Goal: Task Accomplishment & Management: Manage account settings

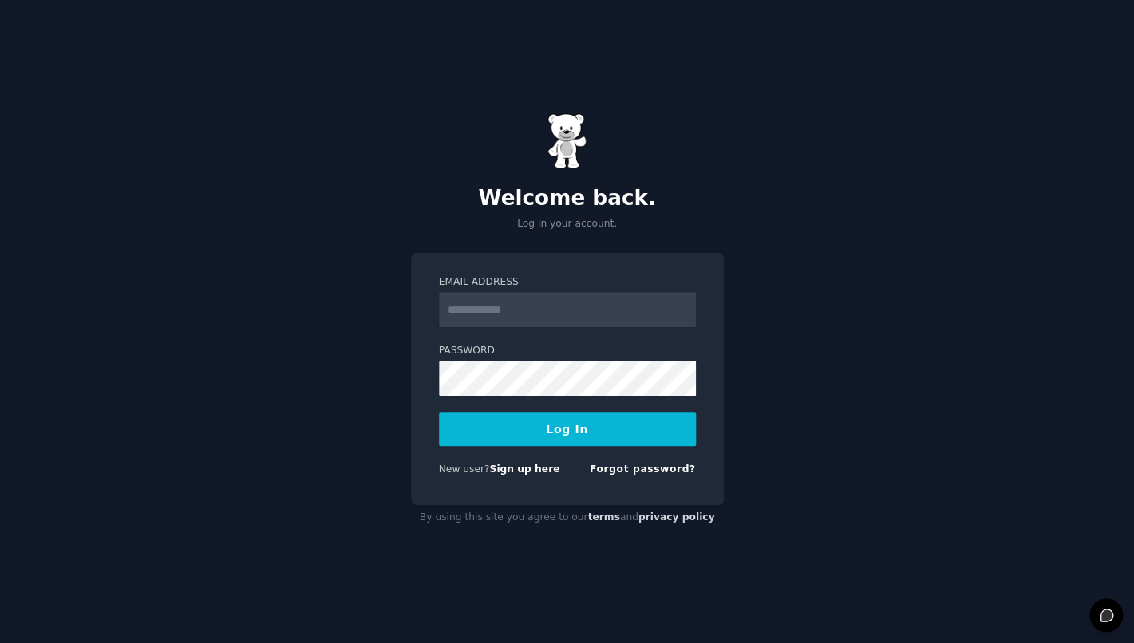
click at [662, 240] on div "Welcome back. Log in your account. Email Address Password Log In New user? Sign…" at bounding box center [567, 321] width 1134 height 643
click at [619, 309] on input "Email Address" at bounding box center [567, 309] width 257 height 35
type input "**********"
click at [439, 413] on button "Log In" at bounding box center [567, 430] width 257 height 34
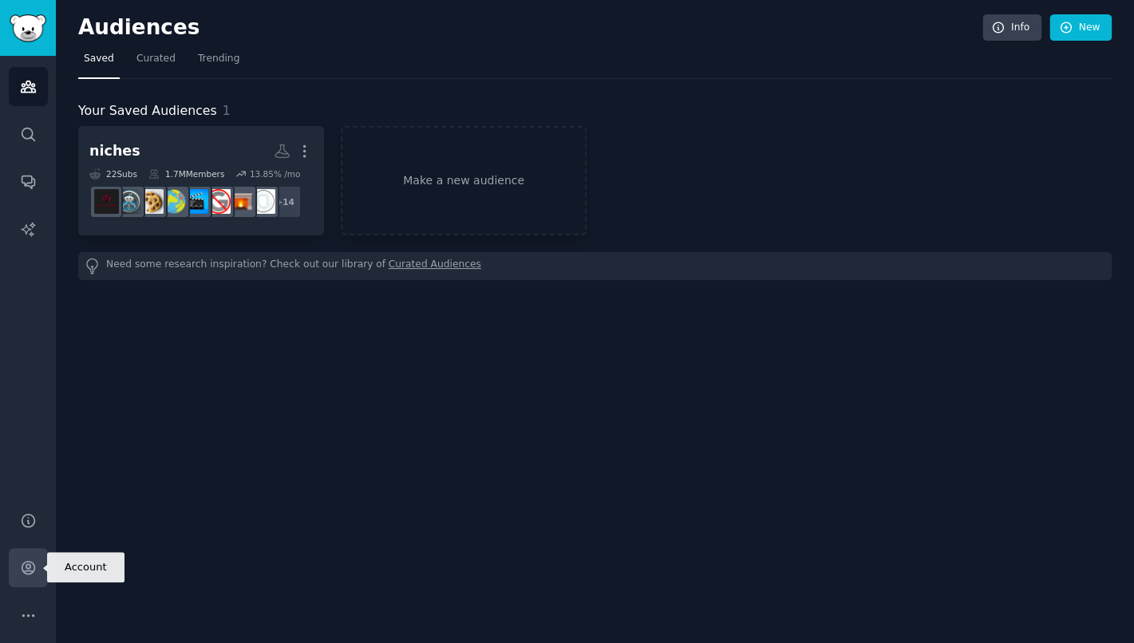
click at [20, 569] on icon "Sidebar" at bounding box center [28, 568] width 17 height 17
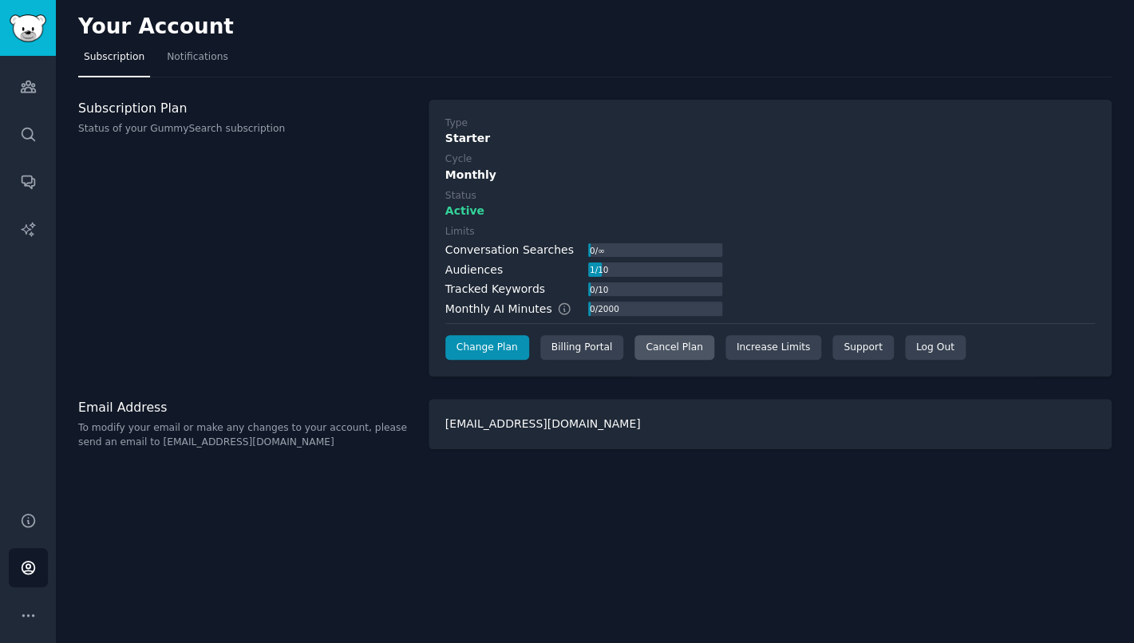
click at [674, 342] on div "Cancel Plan" at bounding box center [674, 348] width 79 height 26
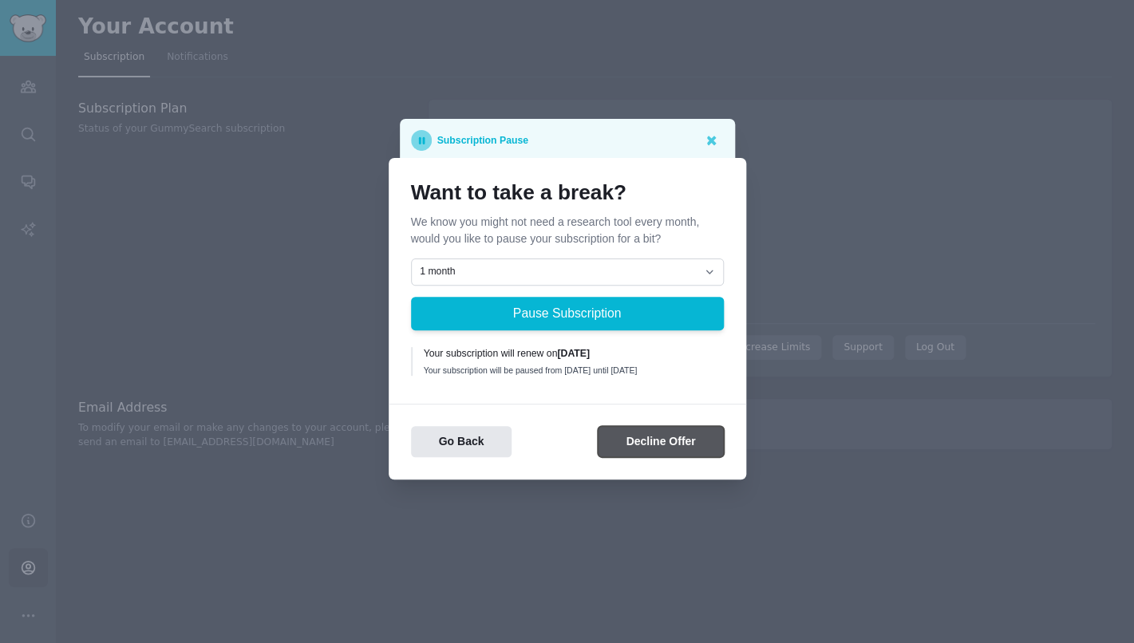
click at [653, 449] on button "Decline Offer" at bounding box center [660, 441] width 125 height 31
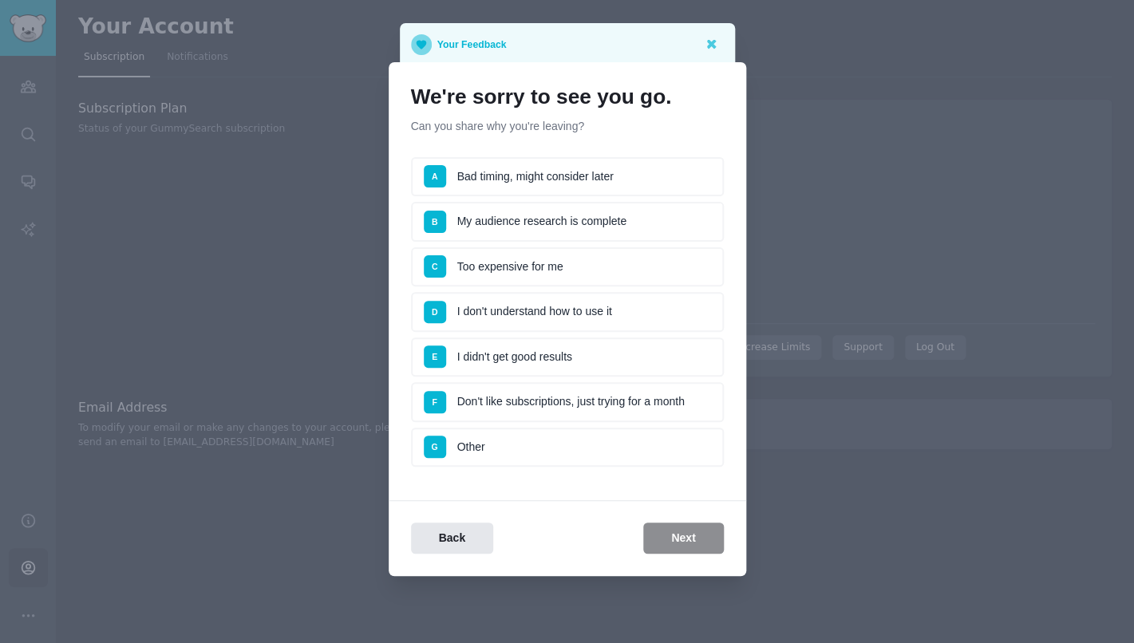
click at [524, 187] on li "A Bad timing, might consider later" at bounding box center [567, 177] width 313 height 40
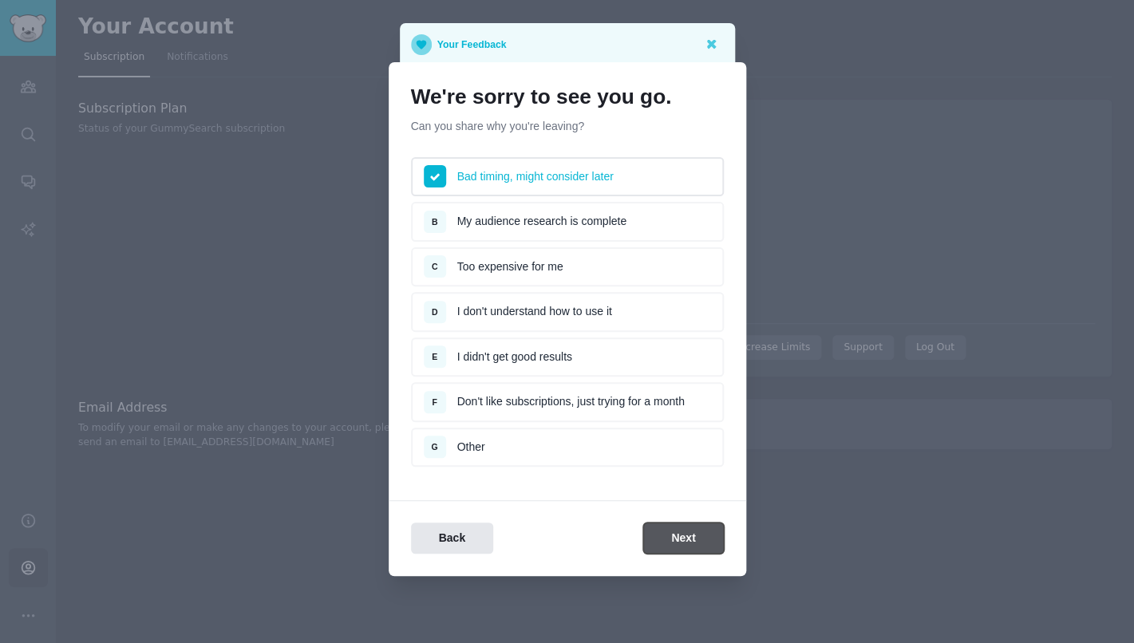
click at [670, 542] on button "Next" at bounding box center [683, 538] width 80 height 31
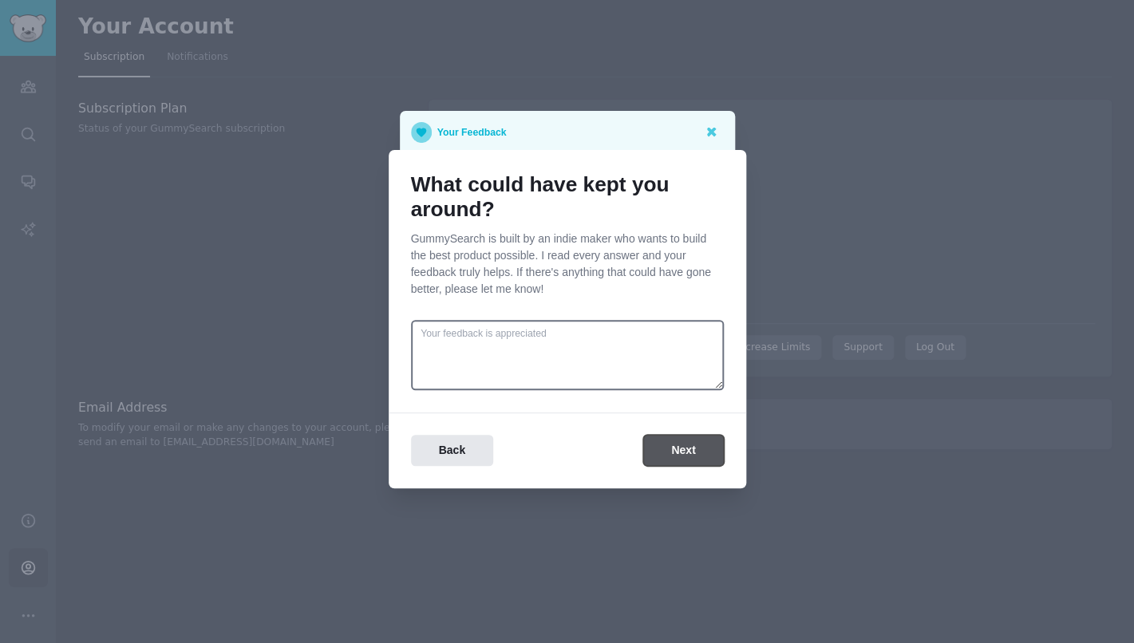
click at [666, 456] on button "Next" at bounding box center [683, 450] width 80 height 31
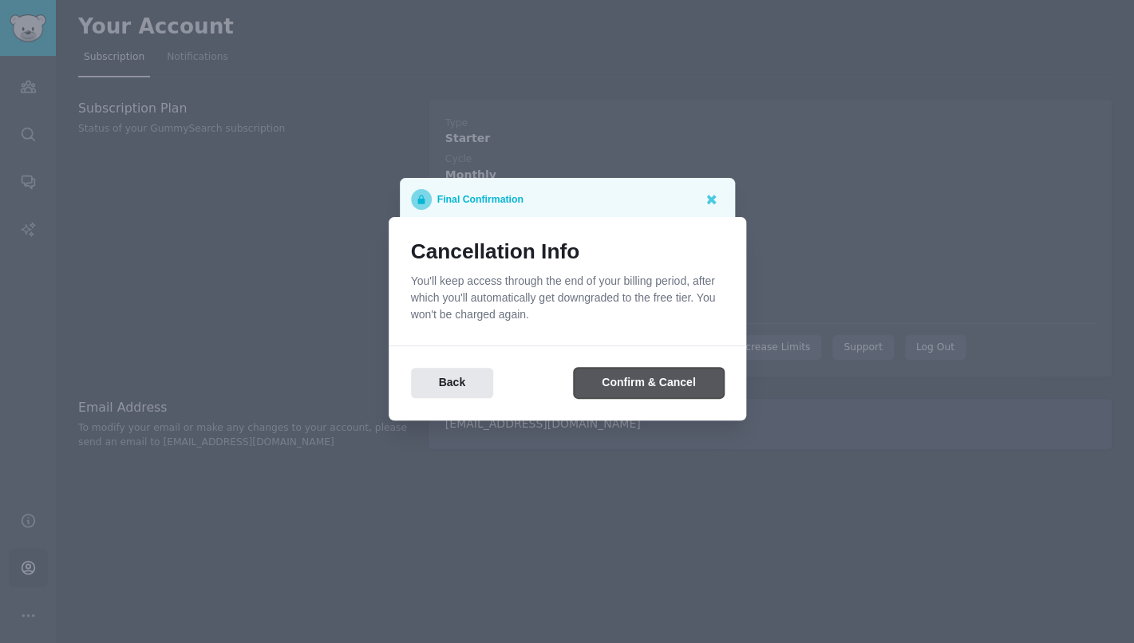
click at [631, 380] on button "Confirm & Cancel" at bounding box center [648, 383] width 149 height 31
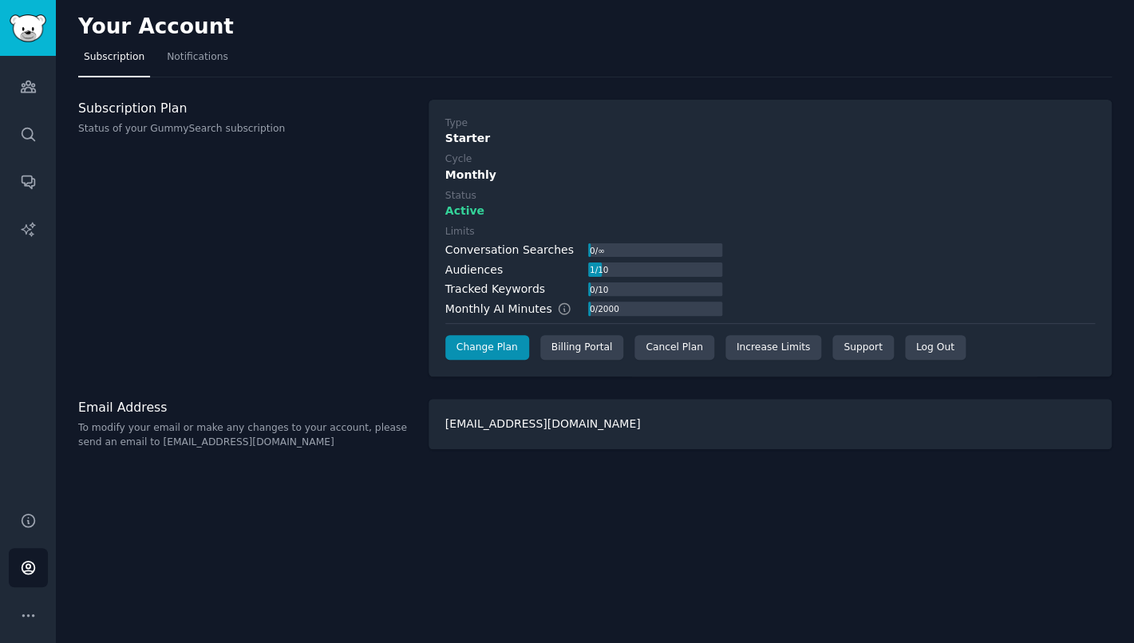
click at [469, 425] on div "[EMAIL_ADDRESS][DOMAIN_NAME]" at bounding box center [770, 424] width 683 height 50
click at [200, 80] on div "Your Account Subscription Notifications Subscription Plan Status of your GummyS…" at bounding box center [595, 321] width 1078 height 643
click at [200, 72] on link "Notifications" at bounding box center [197, 61] width 73 height 33
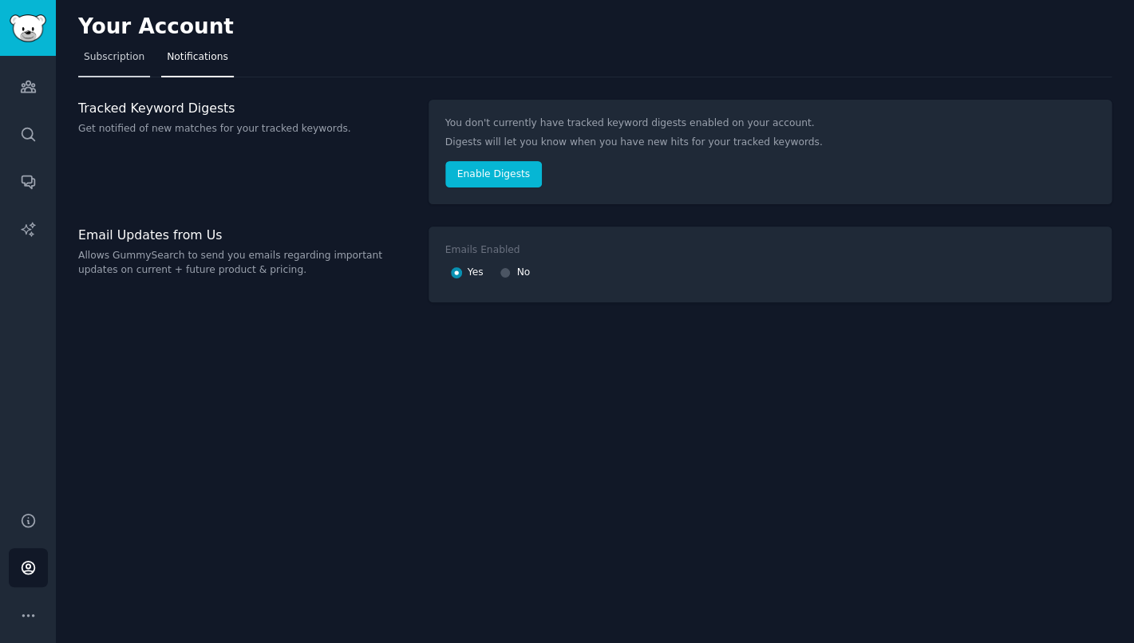
click at [117, 75] on link "Subscription" at bounding box center [114, 61] width 72 height 33
